Goal: Transaction & Acquisition: Purchase product/service

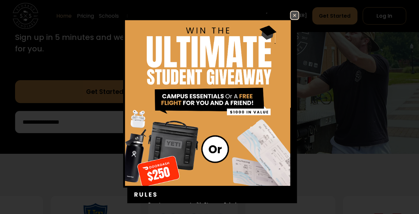
scroll to position [130, 0]
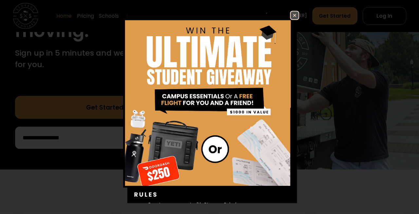
click at [292, 16] on img at bounding box center [295, 15] width 8 height 8
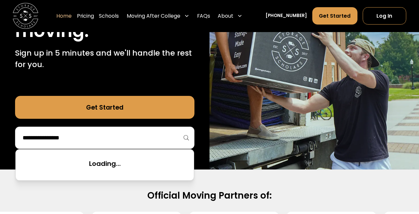
click at [77, 135] on input "search" at bounding box center [105, 137] width 166 height 11
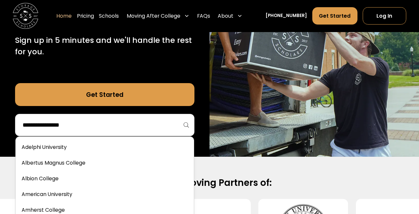
scroll to position [143, 0]
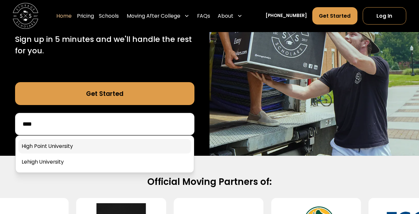
type input "****"
click at [38, 144] on link at bounding box center [104, 146] width 173 height 14
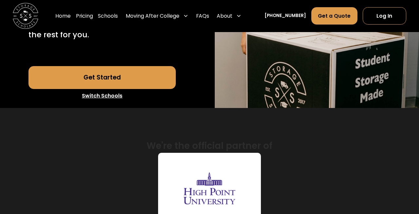
scroll to position [194, 0]
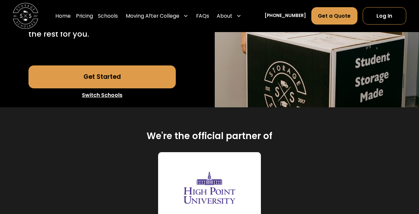
click at [68, 89] on link "Get Started" at bounding box center [101, 77] width 147 height 23
